Goal: Contribute content: Add original content to the website for others to see

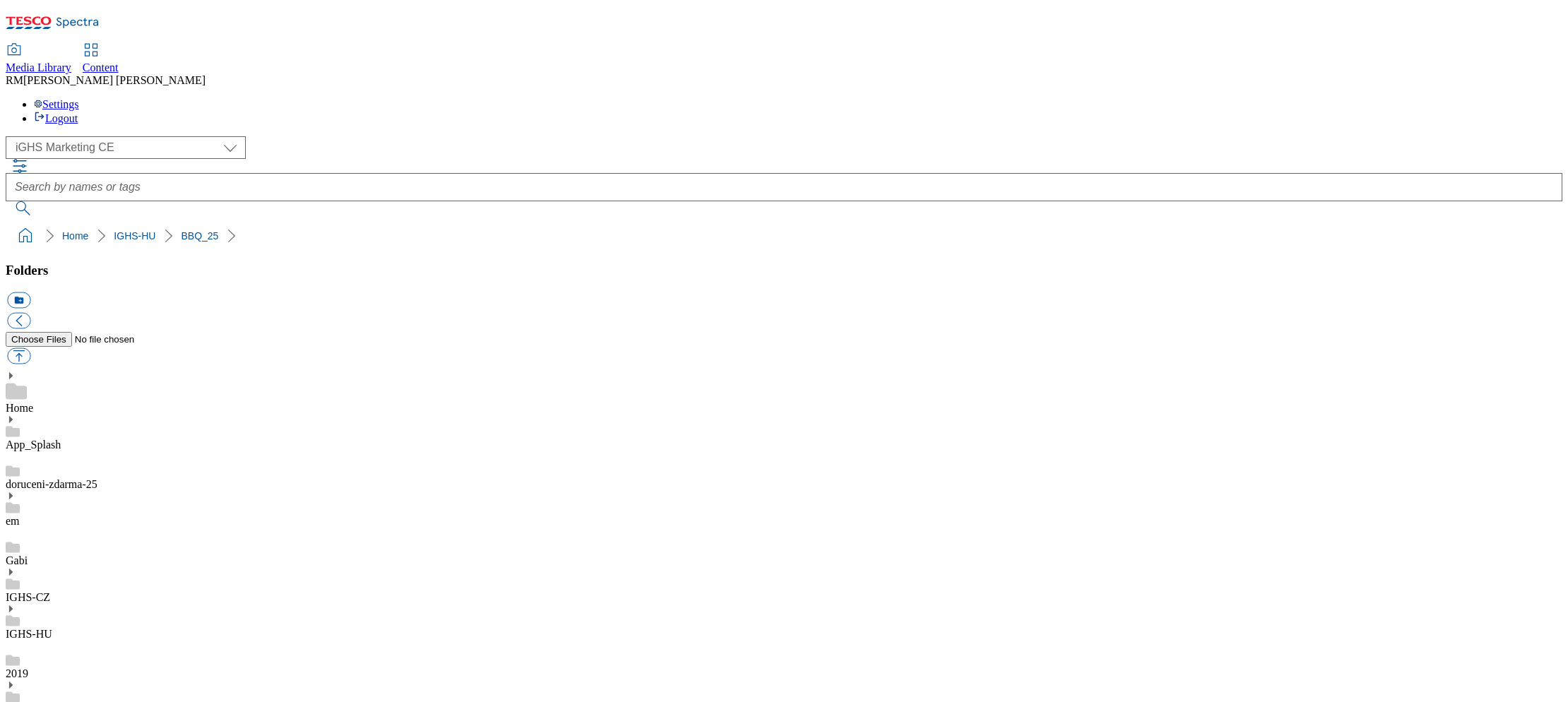
select select "flare-ighs-ce-mktg"
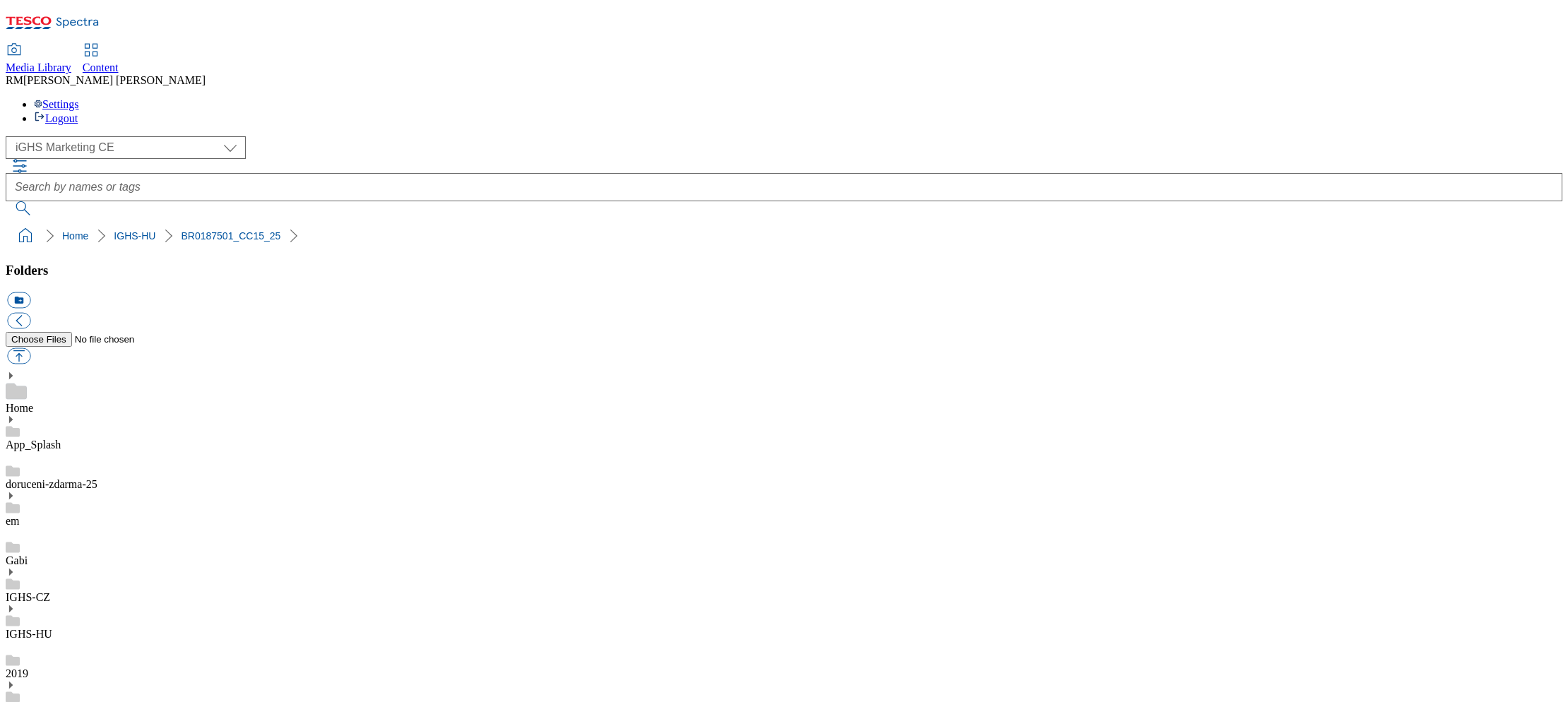
click at [1388, 136] on div "( optional ) GHS Marketing UK iGHS Marketing CE MCA CZ MCA HU MCA SK iGHS Marke…" at bounding box center [784, 175] width 1557 height 79
click at [1357, 136] on div "( optional ) GHS Marketing UK iGHS Marketing CE MCA CZ MCA HU MCA SK iGHS Marke…" at bounding box center [784, 175] width 1557 height 79
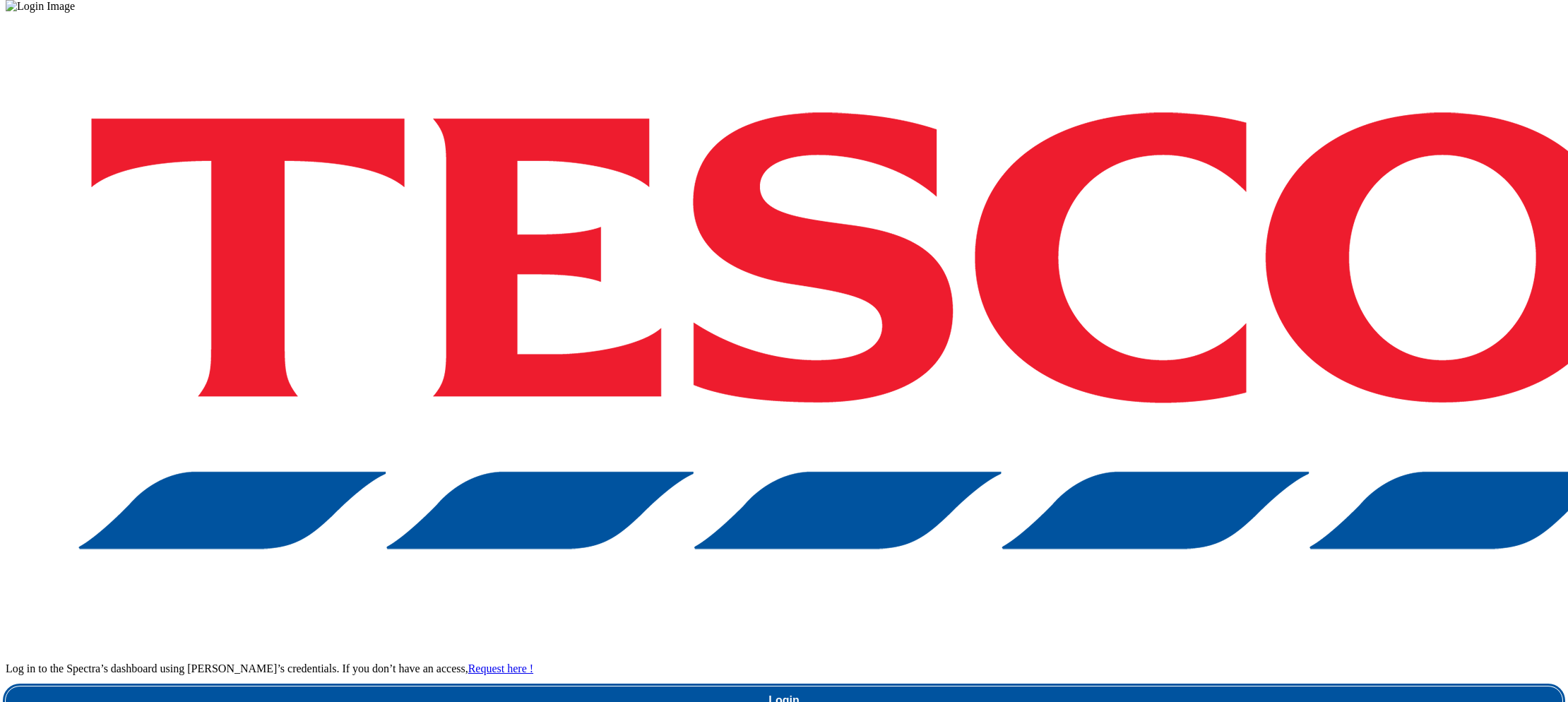
click at [1180, 687] on link "Login" at bounding box center [784, 701] width 1557 height 28
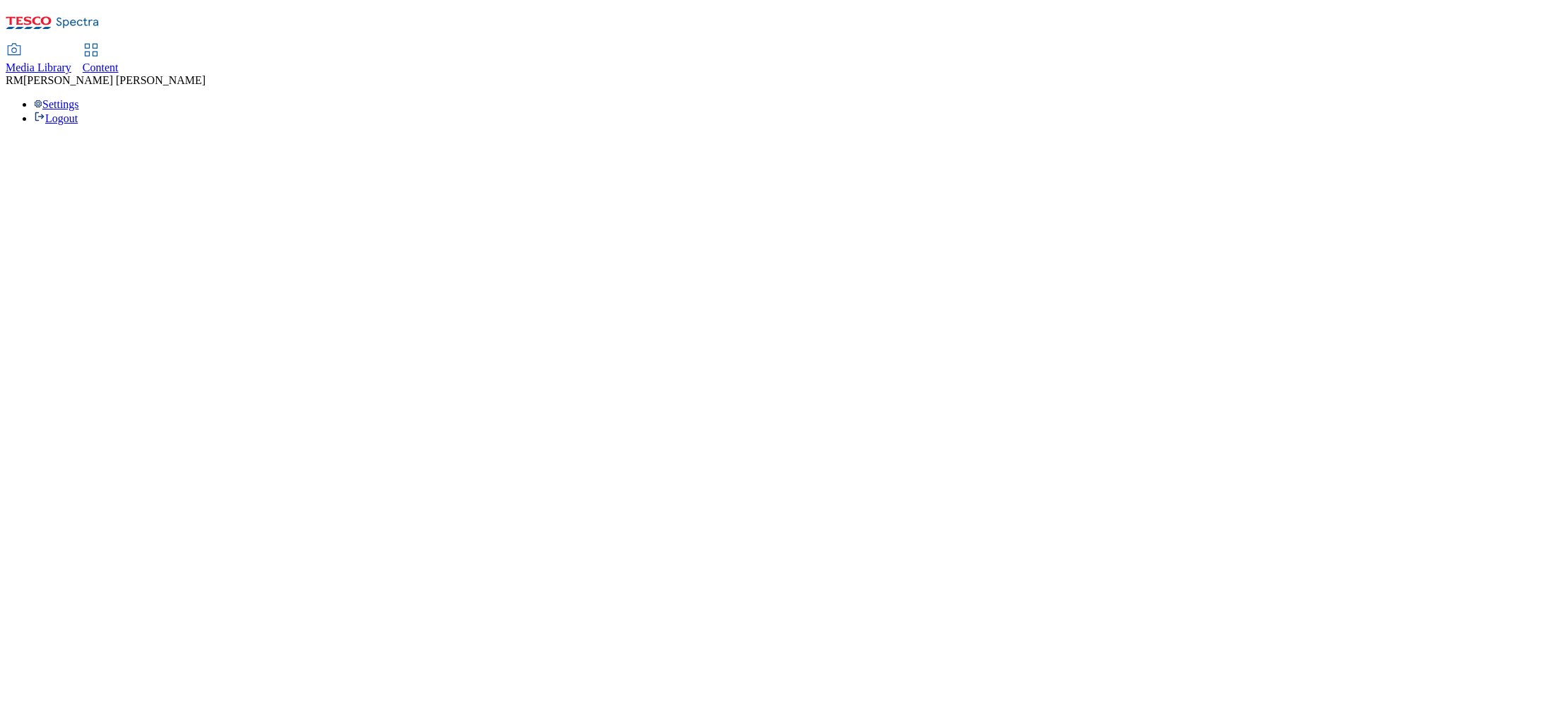
select select "flare-ighs-ce-mktg"
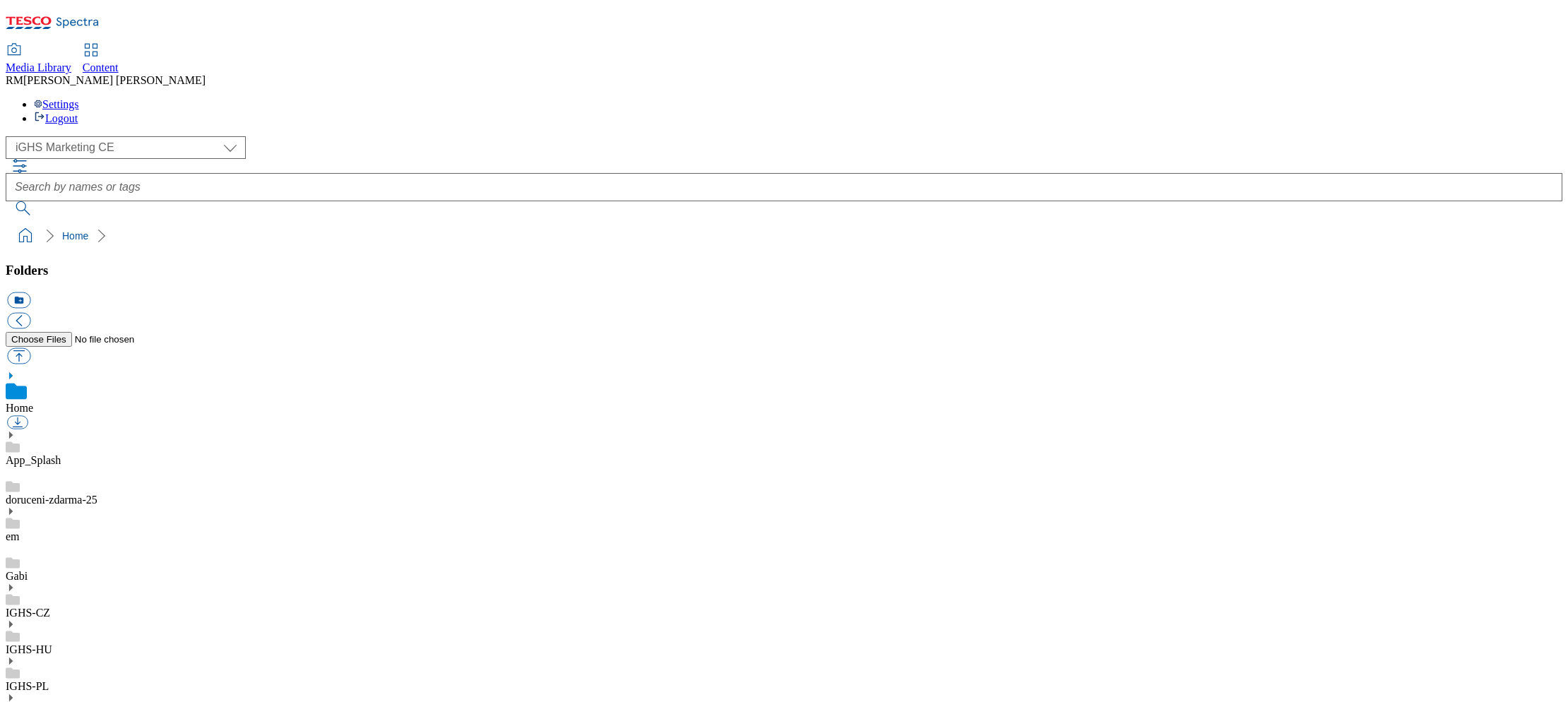
click at [110, 543] on div "Gabi" at bounding box center [784, 563] width 1557 height 40
click at [100, 656] on div "IGHS-PL" at bounding box center [784, 675] width 1557 height 37
click at [49, 665] on link "IGHS-PL" at bounding box center [27, 670] width 43 height 12
click at [116, 604] on div "IGHS-HU" at bounding box center [784, 622] width 1557 height 37
click at [12, 606] on use at bounding box center [11, 609] width 3 height 7
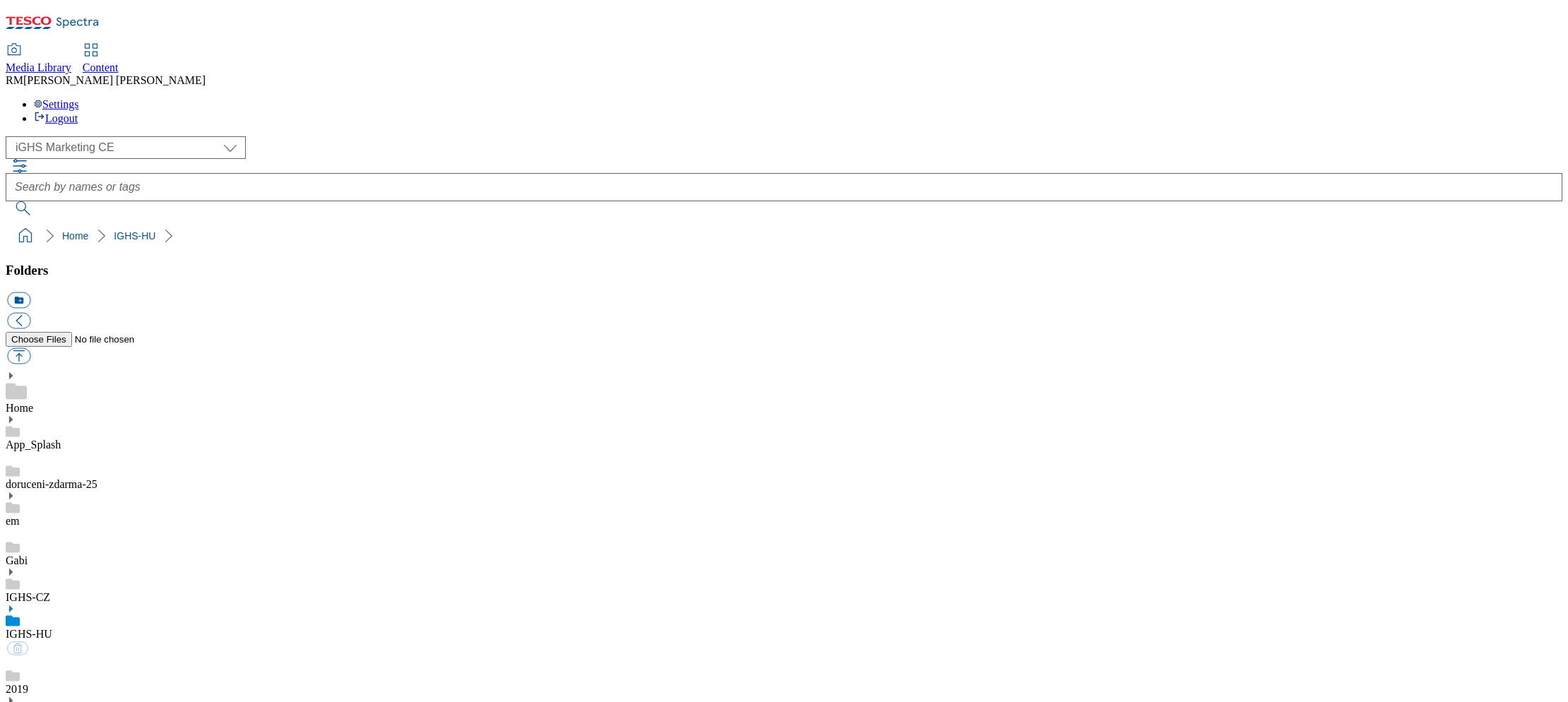
scroll to position [270, 0]
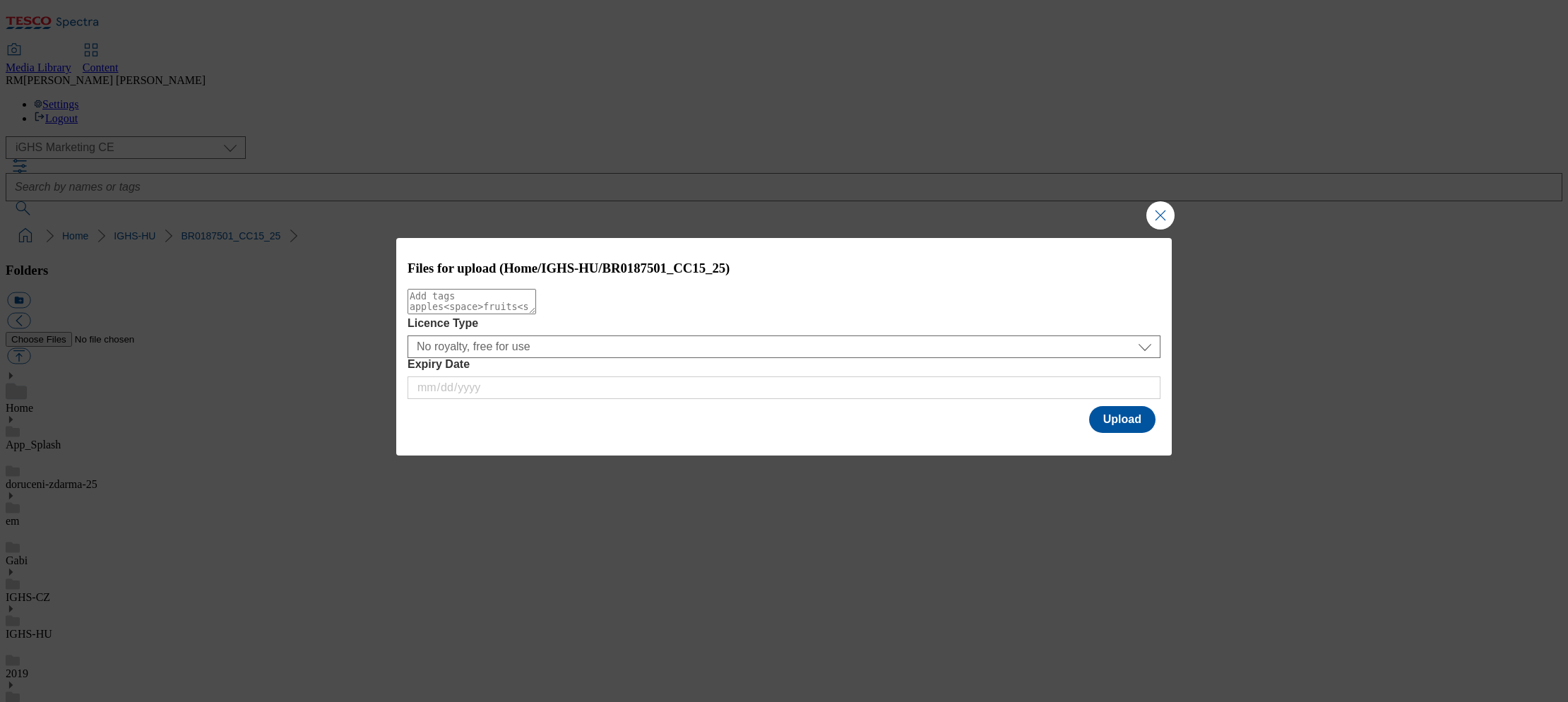
click at [537, 310] on textarea "Modal" at bounding box center [472, 302] width 129 height 26
paste textarea "NEGO_300x250"
type textarea "NEGO_300x250"
click at [1123, 425] on button "Upload" at bounding box center [1123, 420] width 66 height 27
click at [537, 313] on textarea "Modal" at bounding box center [472, 302] width 129 height 26
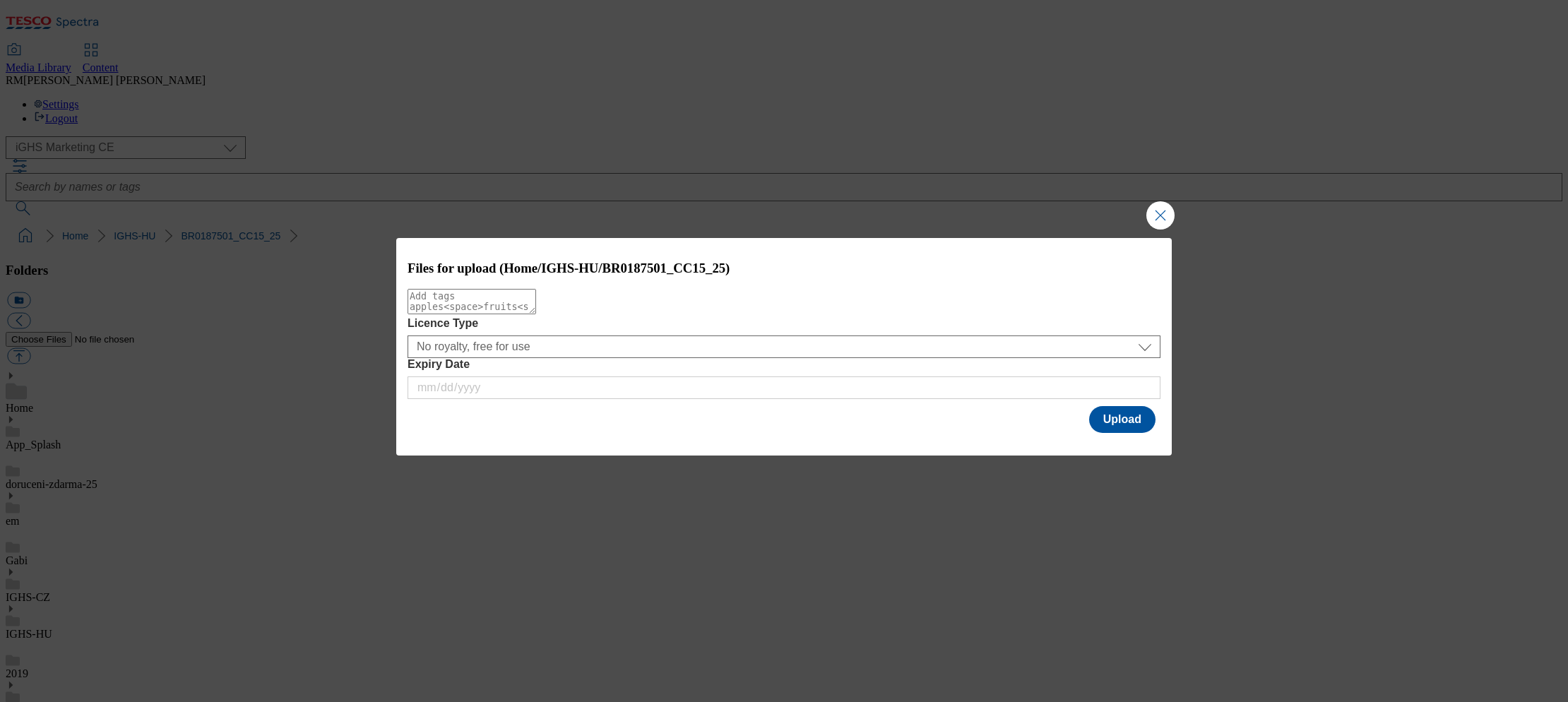
paste textarea "NEGO_300x600"
type textarea "NEGO_300x600"
click at [1136, 425] on button "Upload" at bounding box center [1123, 420] width 66 height 27
click at [537, 315] on textarea "Modal" at bounding box center [472, 302] width 129 height 26
paste textarea "NEGO_640x360"
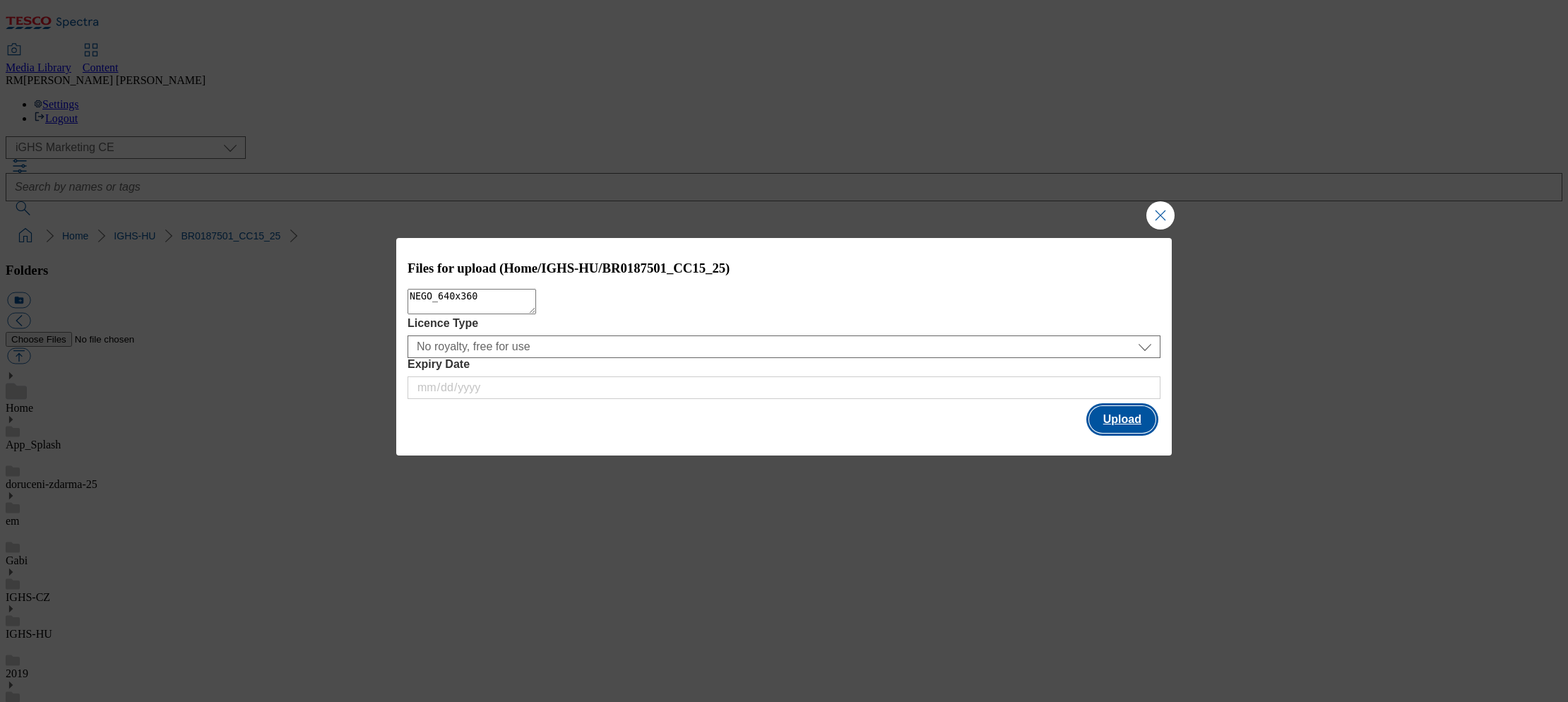
type textarea "NEGO_640x360"
click at [1120, 423] on button "Upload" at bounding box center [1123, 420] width 66 height 27
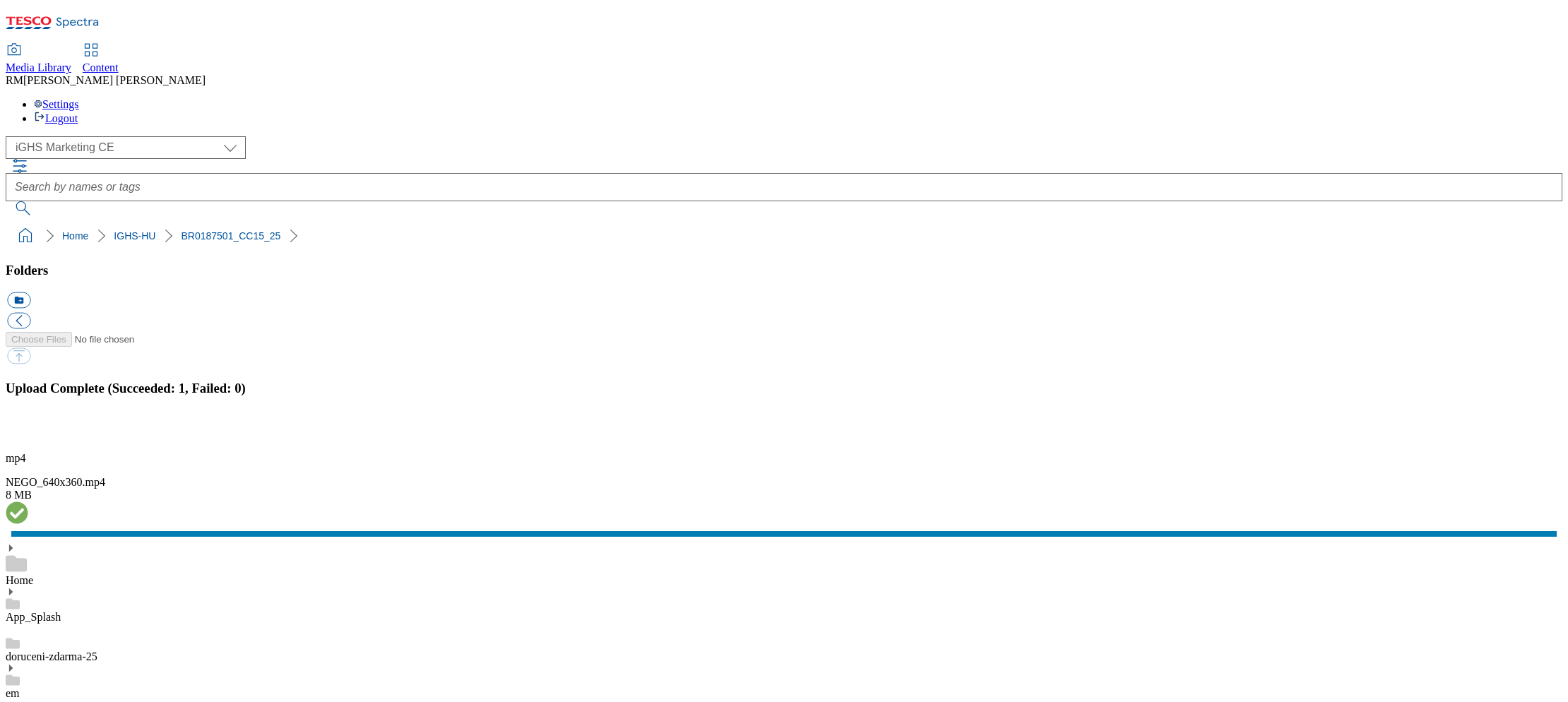
click at [28, 426] on button "button" at bounding box center [18, 433] width 22 height 13
